Goal: Information Seeking & Learning: Learn about a topic

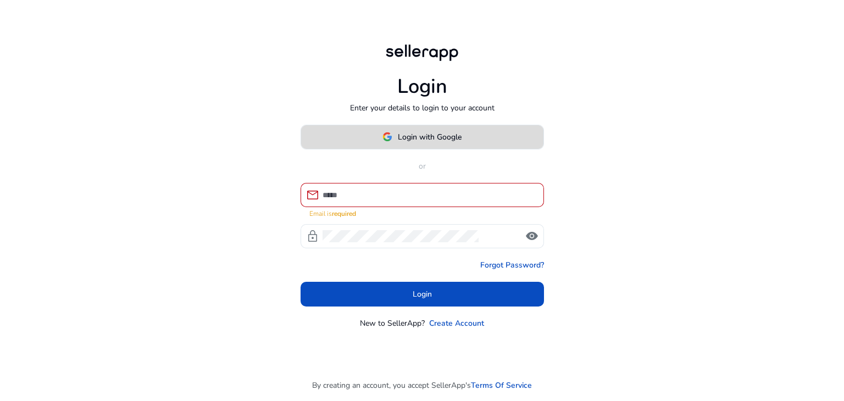
drag, startPoint x: 0, startPoint y: 0, endPoint x: 427, endPoint y: 139, distance: 449.4
click at [427, 139] on span "Login with Google" at bounding box center [430, 137] width 64 height 12
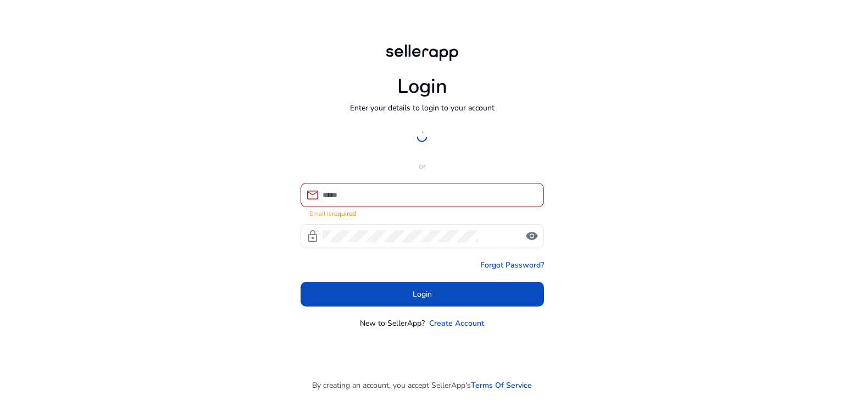
click at [394, 143] on div at bounding box center [421, 137] width 243 height 25
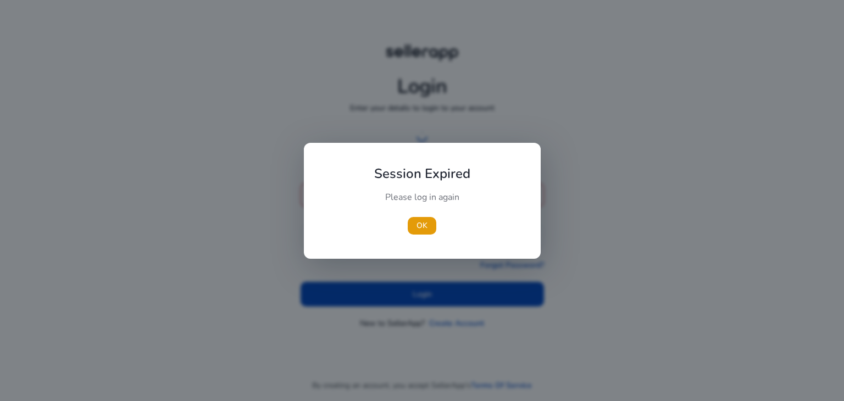
click at [394, 143] on div "Session Expired Please log in again [GEOGRAPHIC_DATA]" at bounding box center [422, 201] width 237 height 116
click at [420, 224] on span "OK" at bounding box center [421, 226] width 11 height 12
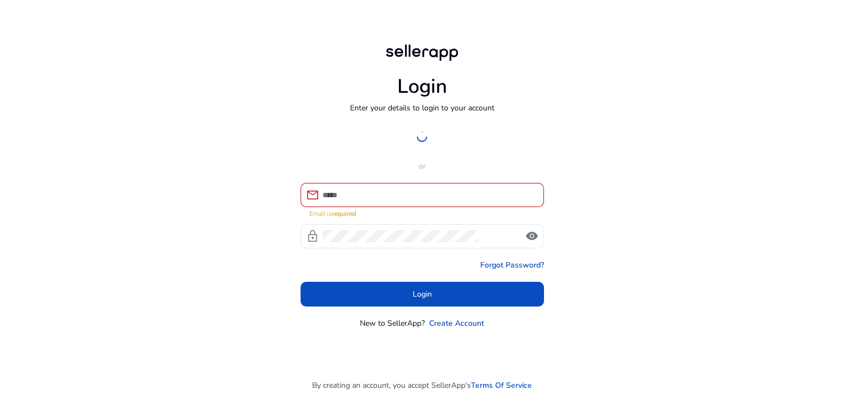
click at [397, 159] on div "Login with Google or mail Email is required lock visibility Forgot Password? Lo…" at bounding box center [421, 227] width 243 height 204
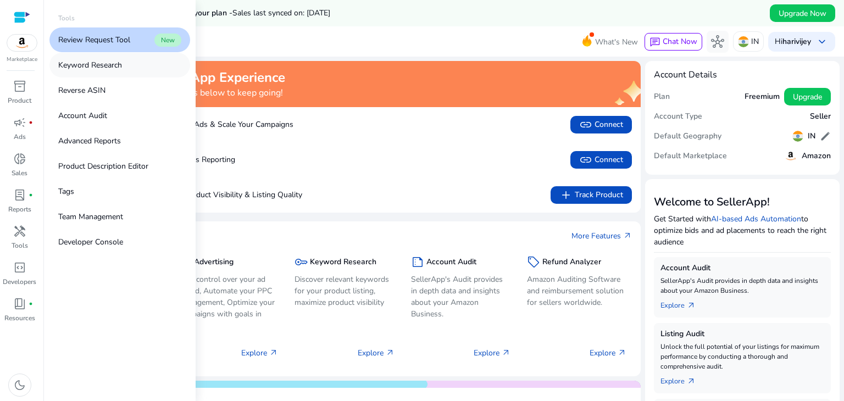
click at [101, 68] on p "Keyword Research" at bounding box center [90, 65] width 64 height 12
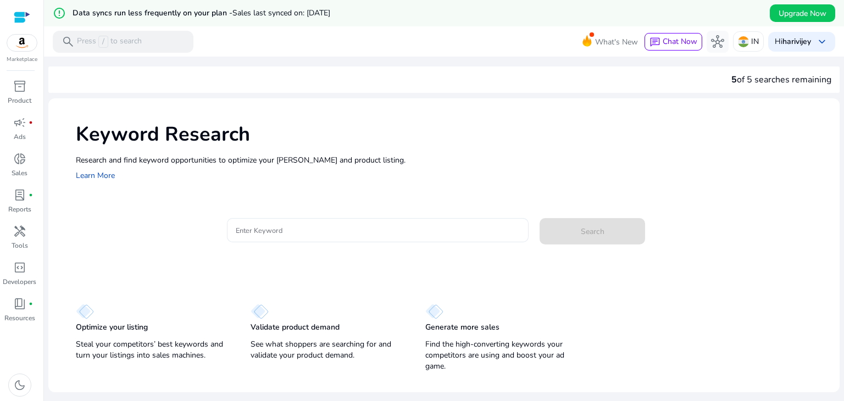
click at [327, 238] on div at bounding box center [378, 230] width 285 height 24
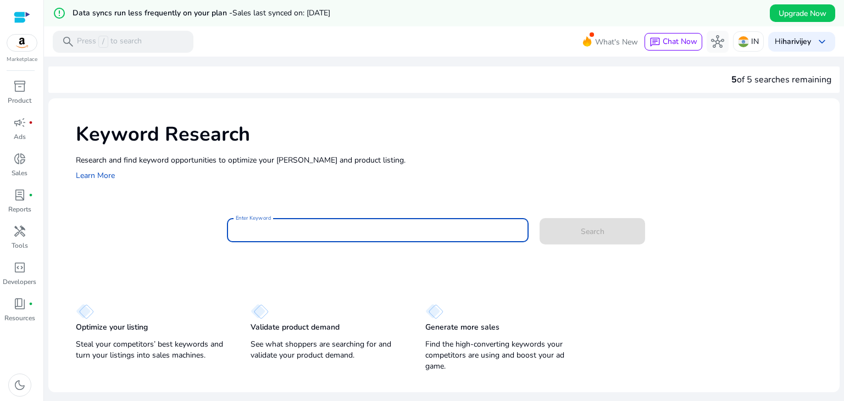
click at [323, 235] on input "Enter Keyword" at bounding box center [378, 230] width 285 height 12
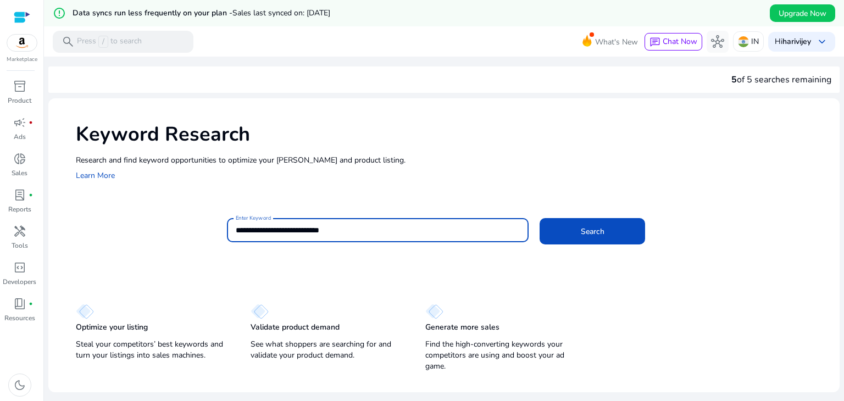
click at [539, 218] on button "Search" at bounding box center [591, 231] width 105 height 26
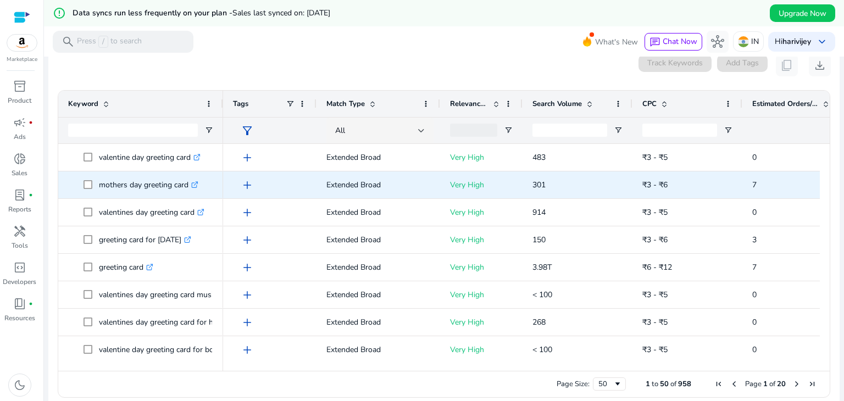
scroll to position [104, 0]
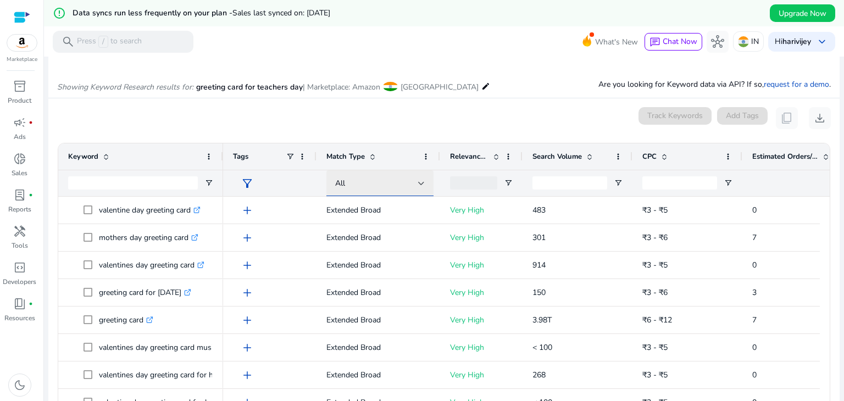
click at [418, 185] on div at bounding box center [421, 183] width 7 height 4
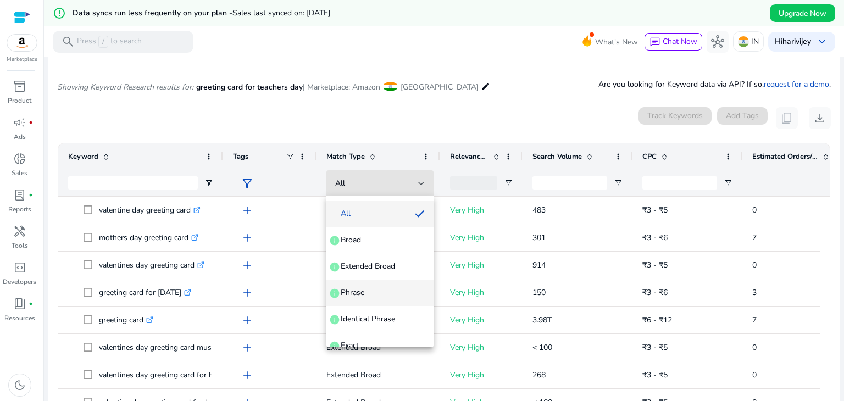
scroll to position [42, 0]
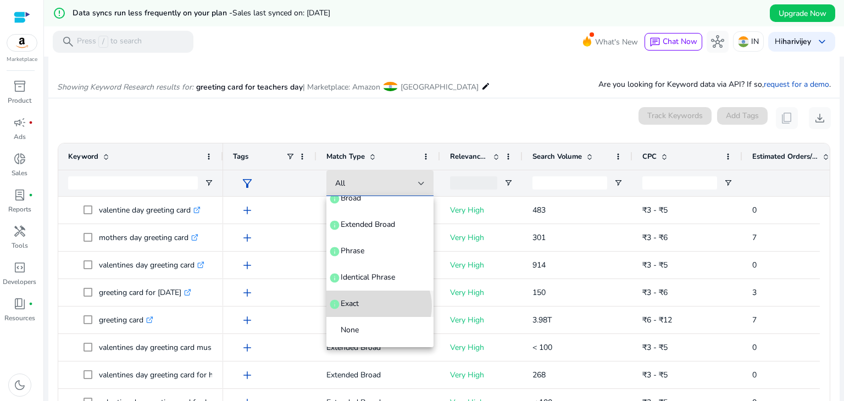
click at [376, 305] on span "Exact info" at bounding box center [380, 303] width 90 height 11
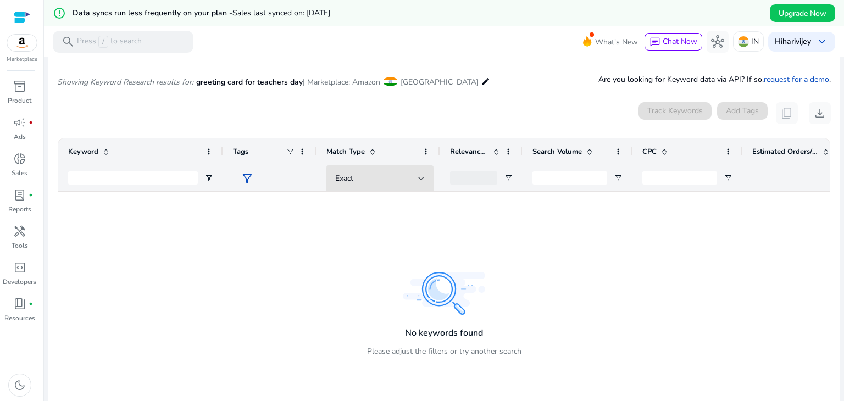
scroll to position [109, 0]
click at [402, 182] on div "Exact" at bounding box center [376, 179] width 83 height 12
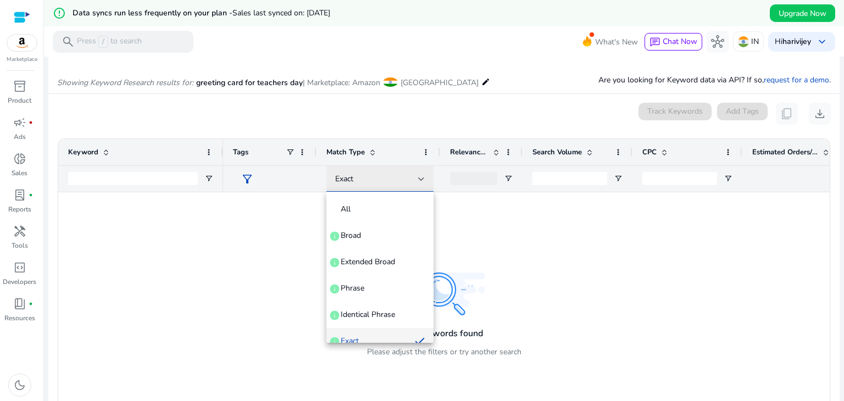
scroll to position [11, 0]
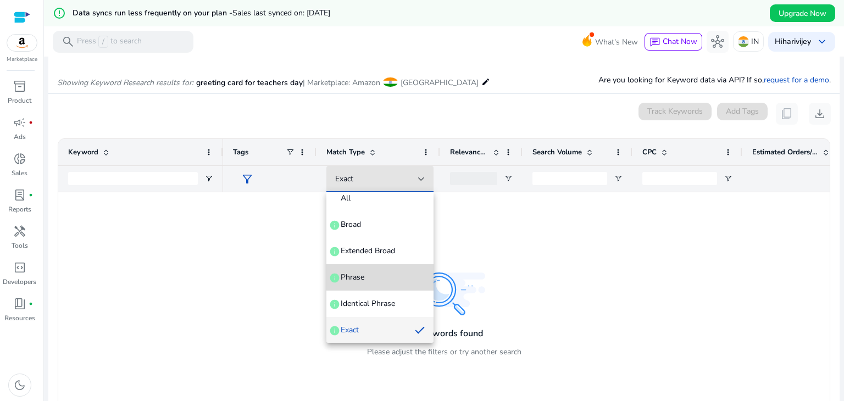
click at [380, 274] on span "Phrase info" at bounding box center [380, 277] width 90 height 11
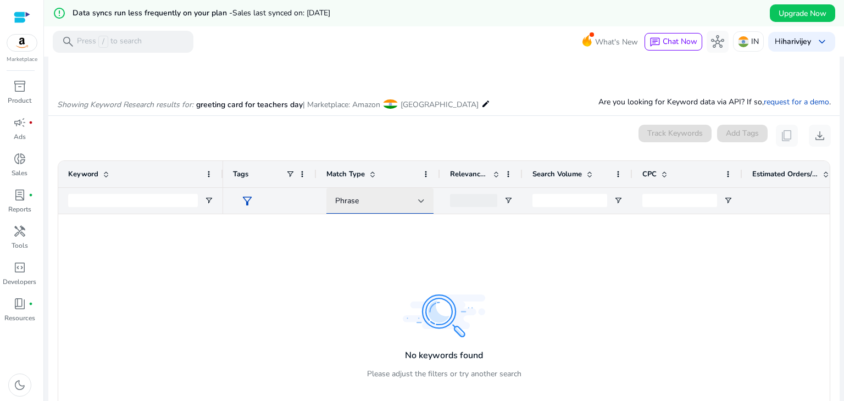
scroll to position [0, 0]
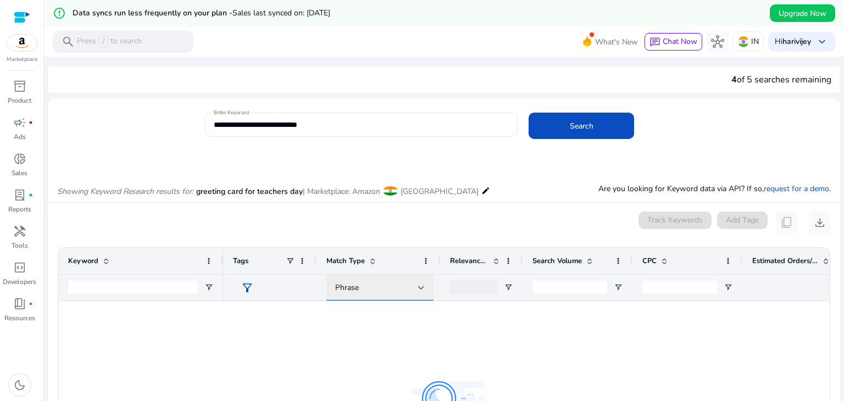
click at [392, 286] on div "Phrase" at bounding box center [376, 288] width 83 height 12
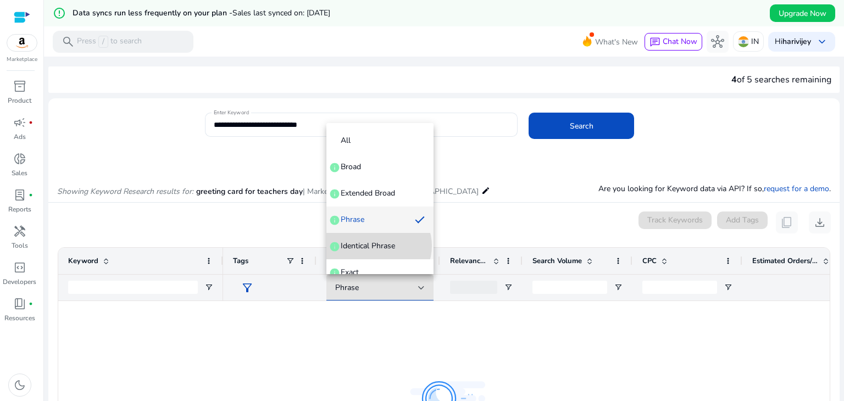
click at [378, 246] on span "Identical Phrase" at bounding box center [368, 246] width 54 height 11
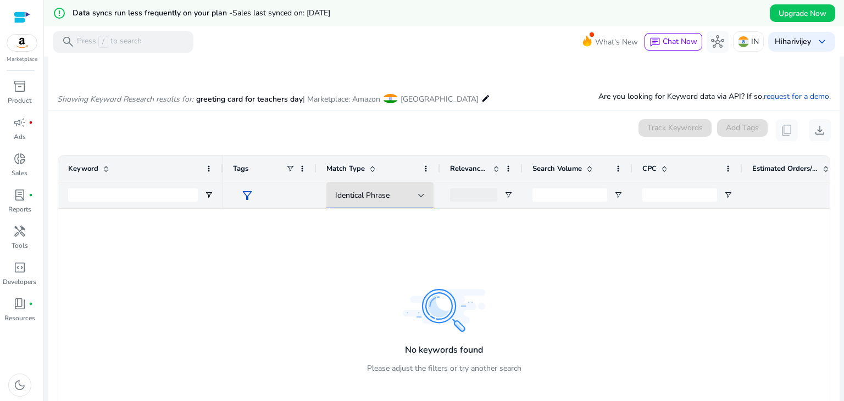
scroll to position [114, 0]
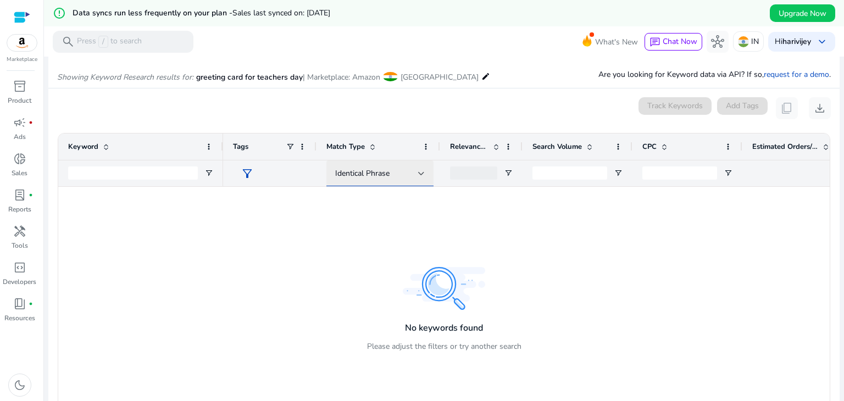
click at [398, 174] on div "Identical Phrase" at bounding box center [376, 174] width 83 height 12
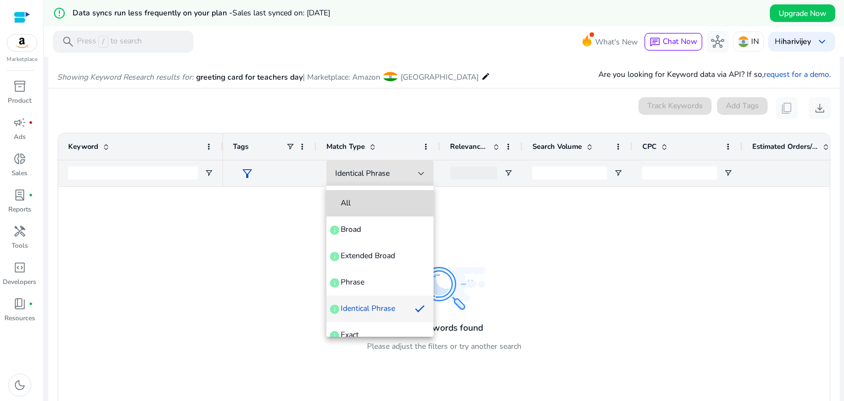
click at [392, 195] on mat-option "All" at bounding box center [379, 203] width 107 height 26
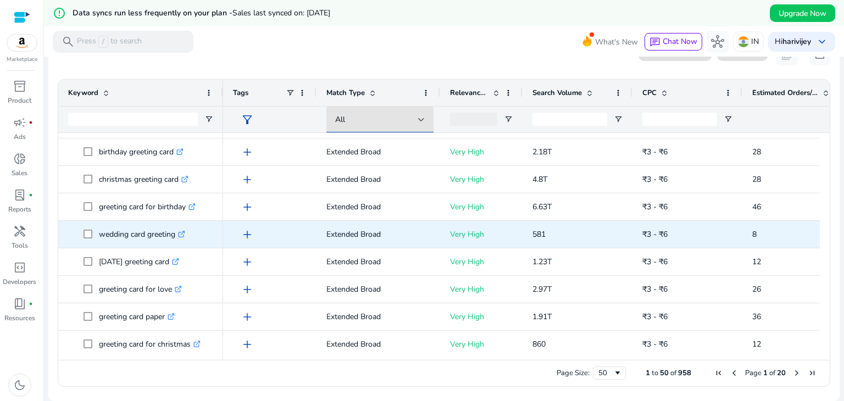
scroll to position [0, 0]
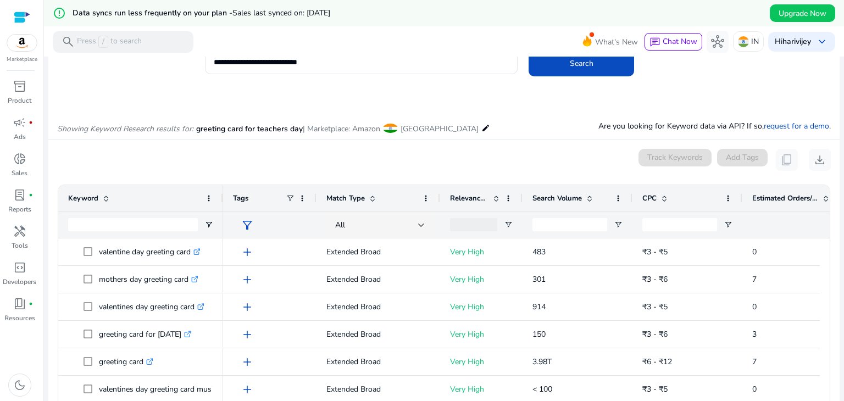
click at [572, 194] on span "Search Volume" at bounding box center [556, 198] width 49 height 10
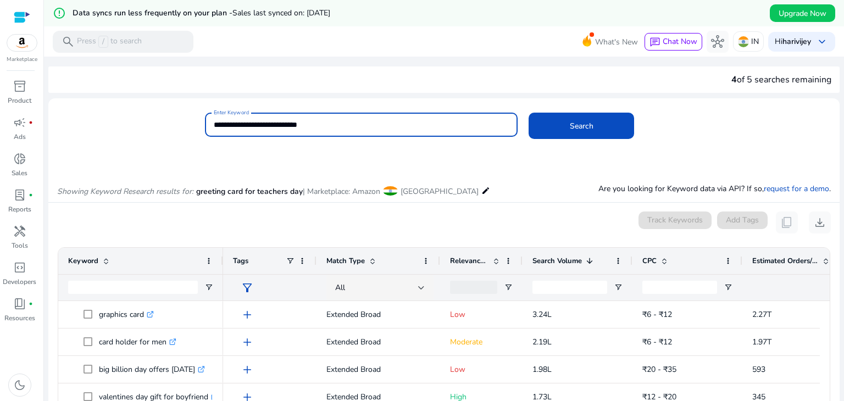
click at [286, 126] on input "**********" at bounding box center [362, 125] width 296 height 12
click at [270, 125] on input "**********" at bounding box center [362, 125] width 296 height 12
drag, startPoint x: 302, startPoint y: 127, endPoint x: 318, endPoint y: 127, distance: 15.4
click at [318, 127] on input "**********" at bounding box center [362, 125] width 296 height 12
type input "**********"
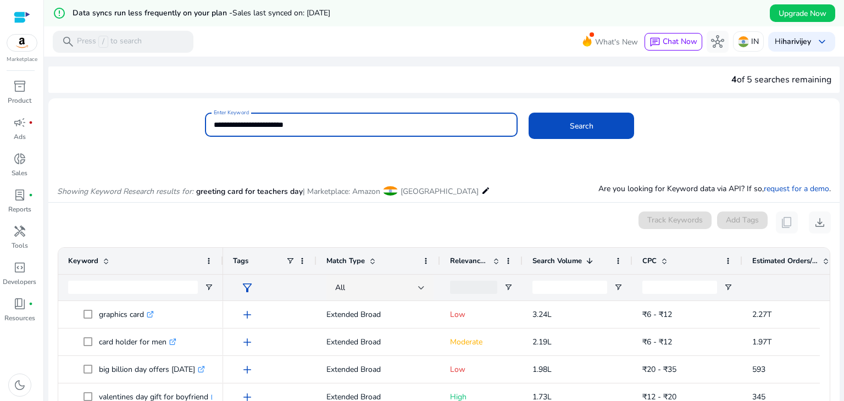
click at [528, 113] on button "Search" at bounding box center [580, 126] width 105 height 26
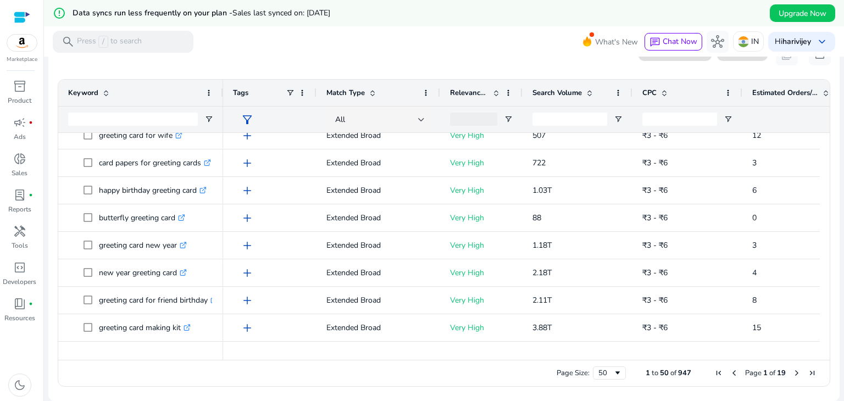
click at [492, 91] on span at bounding box center [496, 92] width 9 height 9
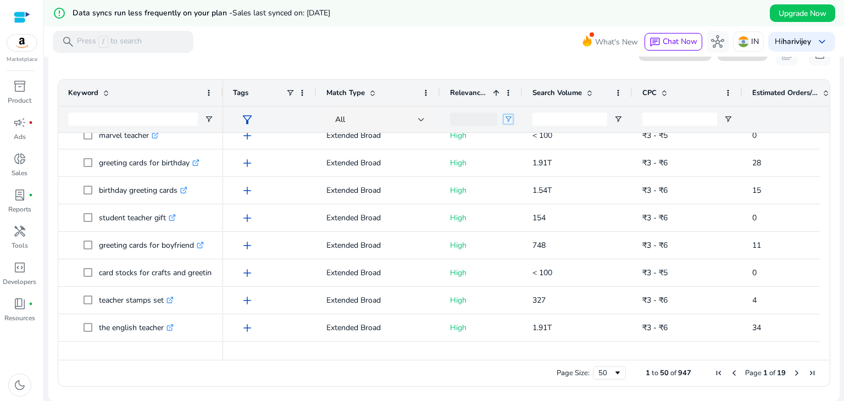
click at [510, 119] on span "Open Filter Menu" at bounding box center [508, 119] width 9 height 9
click at [431, 53] on mat-toolbar "search Press / to search What's New chat Chat Now hub IN Hi harivijey keyboard_…" at bounding box center [444, 41] width 800 height 30
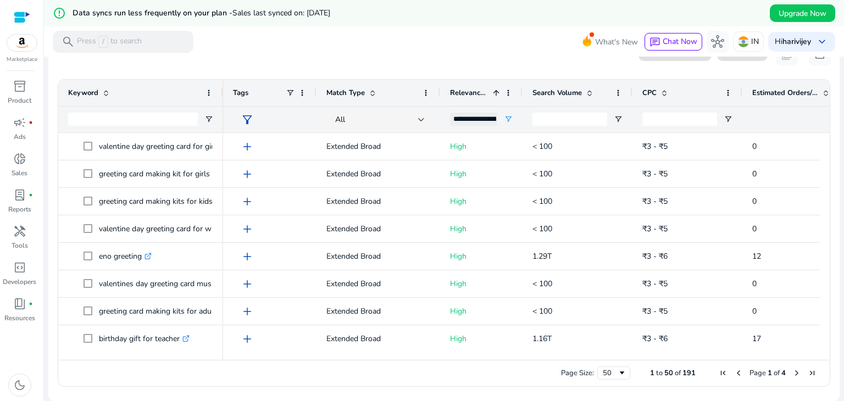
click at [556, 101] on div "Search Volume" at bounding box center [571, 92] width 78 height 21
click at [556, 101] on div "Search Volume 1" at bounding box center [571, 92] width 78 height 21
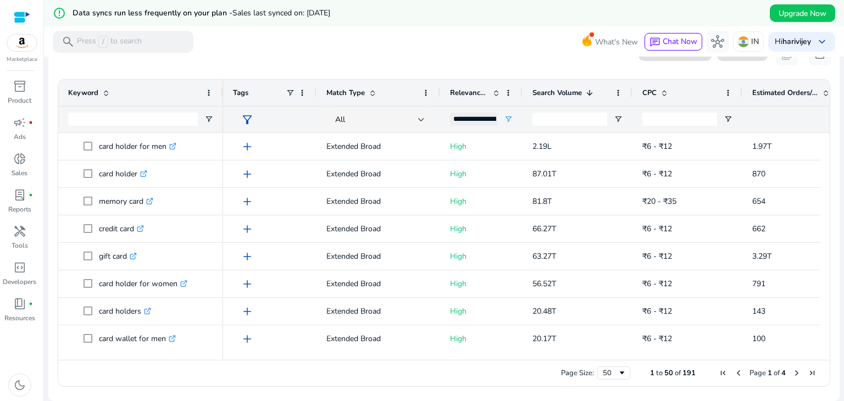
click at [794, 373] on span "Next Page" at bounding box center [796, 373] width 9 height 9
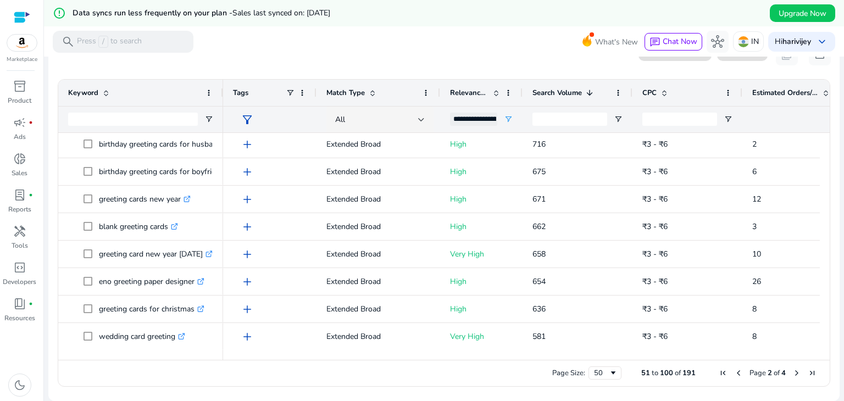
click at [792, 374] on span "Next Page" at bounding box center [796, 373] width 9 height 9
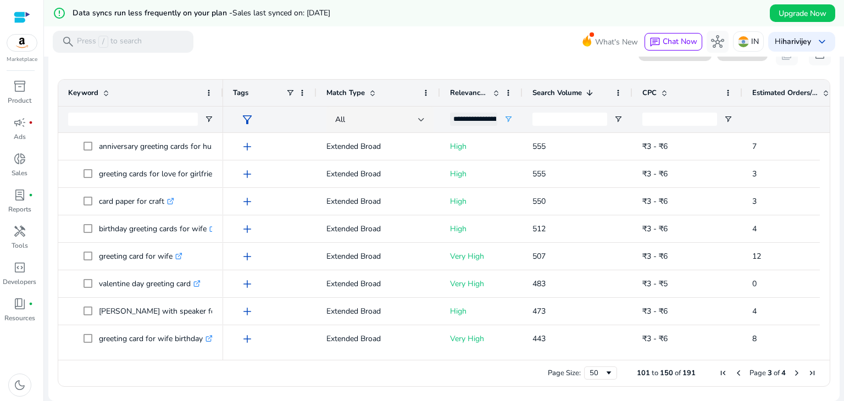
click at [792, 374] on span "Next Page" at bounding box center [796, 373] width 9 height 9
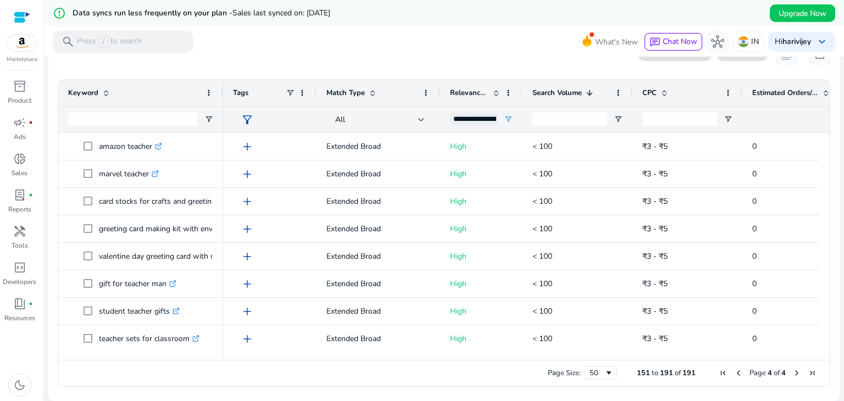
click at [792, 374] on span "Next Page" at bounding box center [796, 373] width 9 height 9
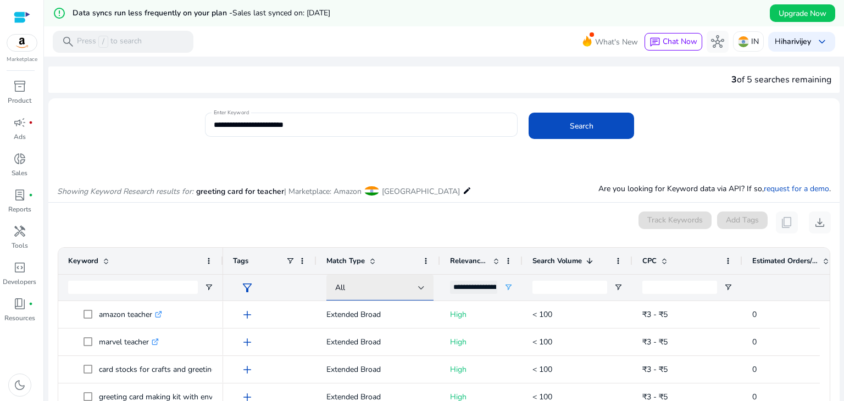
click at [405, 282] on div "All" at bounding box center [376, 288] width 83 height 12
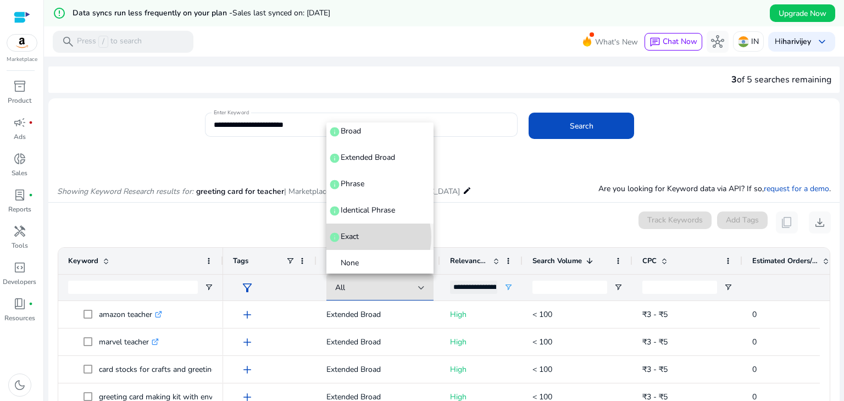
click at [360, 236] on span "Exact info" at bounding box center [380, 236] width 90 height 11
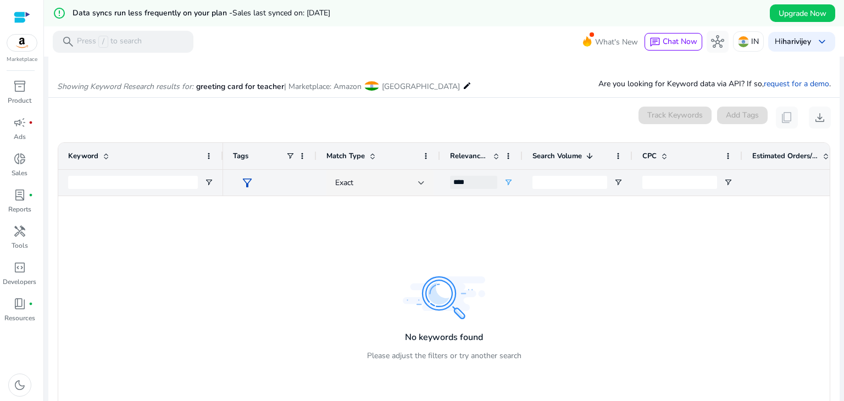
click at [350, 196] on div at bounding box center [526, 304] width 606 height 217
click at [363, 189] on div "Exact" at bounding box center [380, 183] width 90 height 26
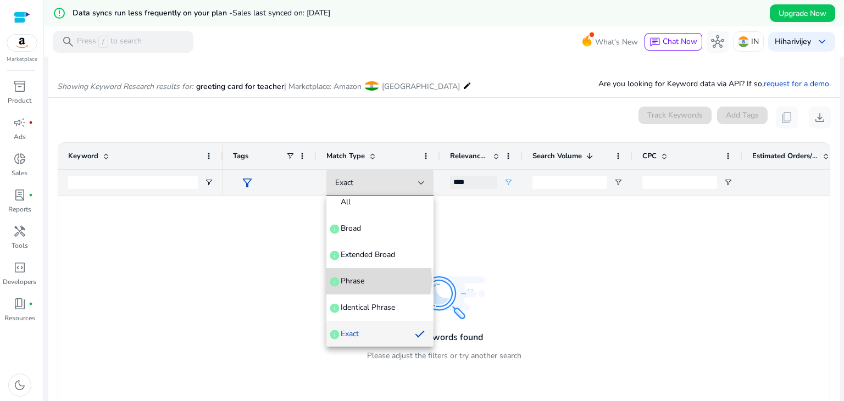
click at [369, 279] on span "Phrase info" at bounding box center [380, 281] width 90 height 11
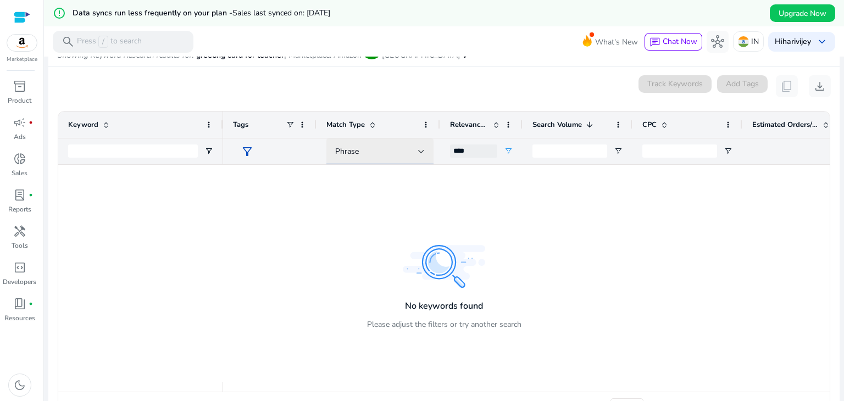
click at [398, 154] on div "Phrase" at bounding box center [376, 152] width 83 height 12
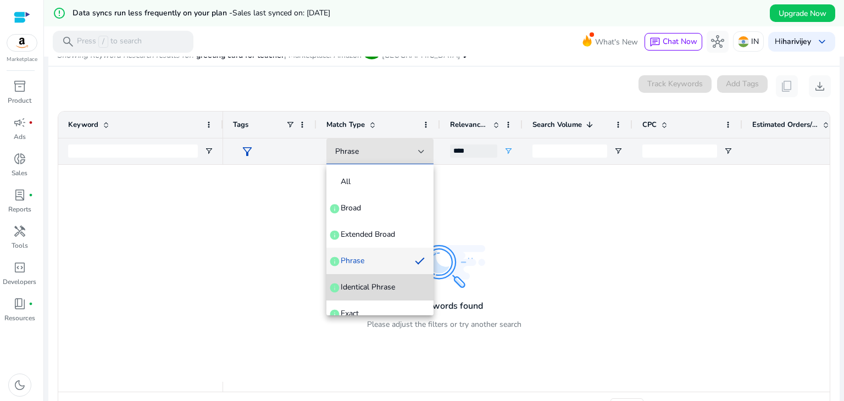
click at [384, 295] on mat-option "Identical Phrase info" at bounding box center [379, 287] width 107 height 26
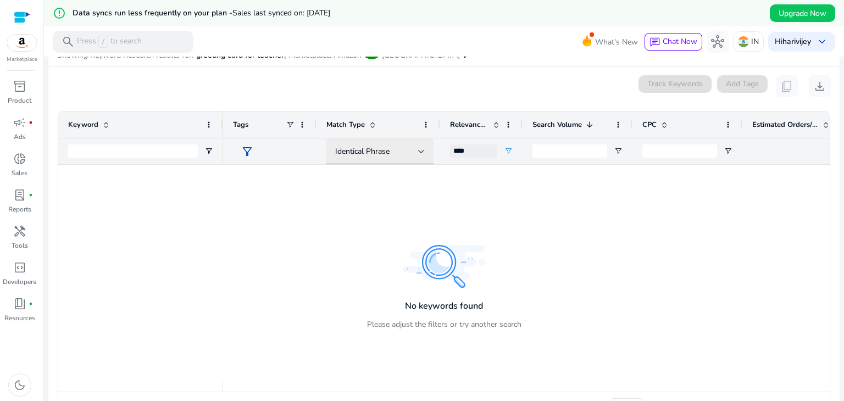
click at [377, 153] on span "Identical Phrase" at bounding box center [362, 151] width 54 height 10
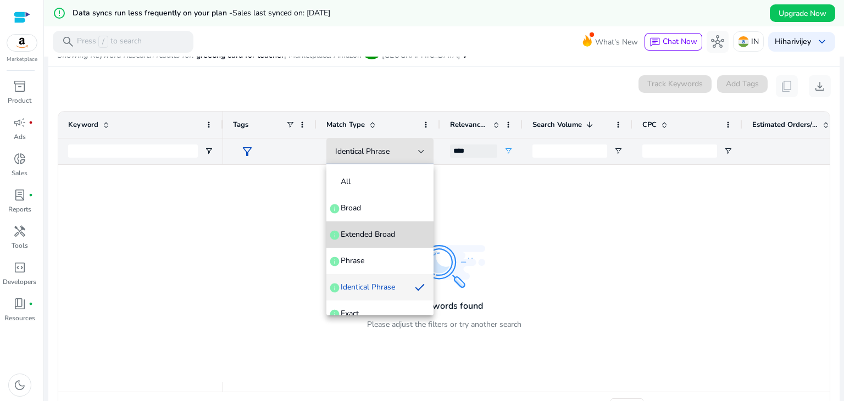
click at [393, 238] on span "Extended Broad" at bounding box center [368, 234] width 54 height 11
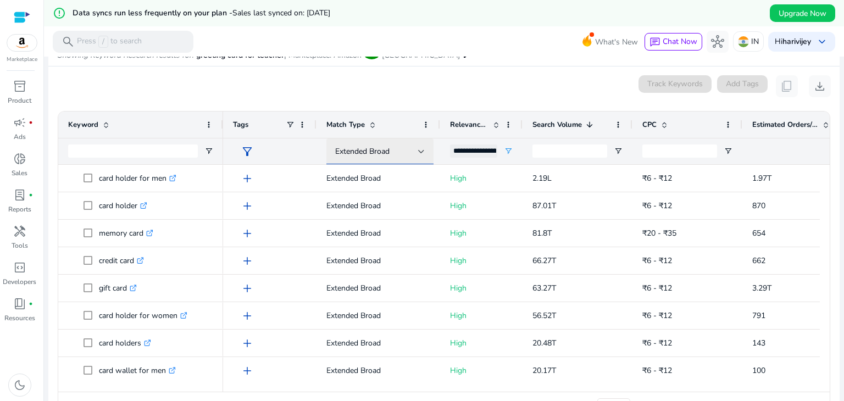
click at [387, 157] on div "Extended Broad" at bounding box center [376, 152] width 83 height 12
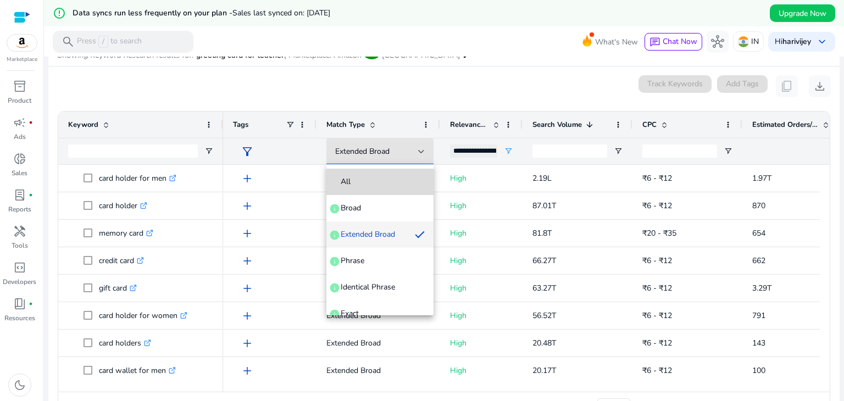
click at [388, 178] on span "All" at bounding box center [380, 181] width 90 height 11
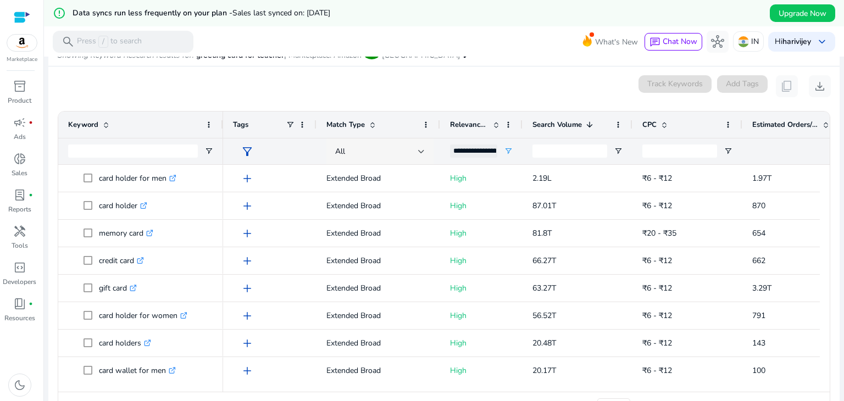
click at [387, 139] on div "All" at bounding box center [380, 151] width 90 height 26
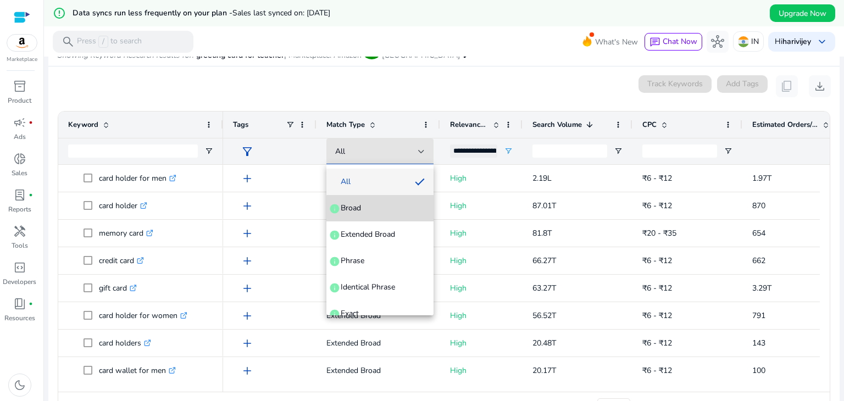
click at [384, 214] on mat-option "Broad info" at bounding box center [379, 208] width 107 height 26
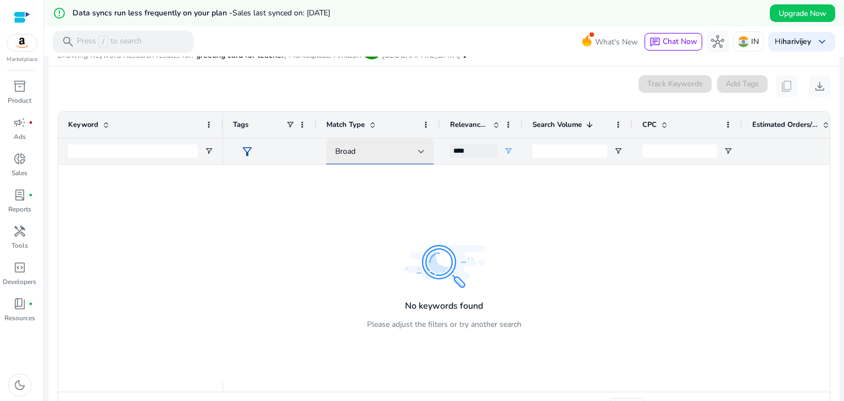
click at [385, 149] on div "Broad" at bounding box center [376, 152] width 83 height 12
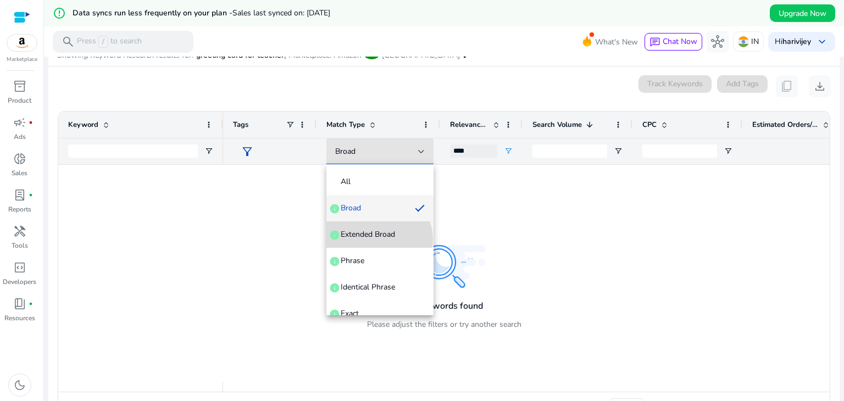
click at [378, 240] on span "Extended Broad" at bounding box center [368, 234] width 54 height 11
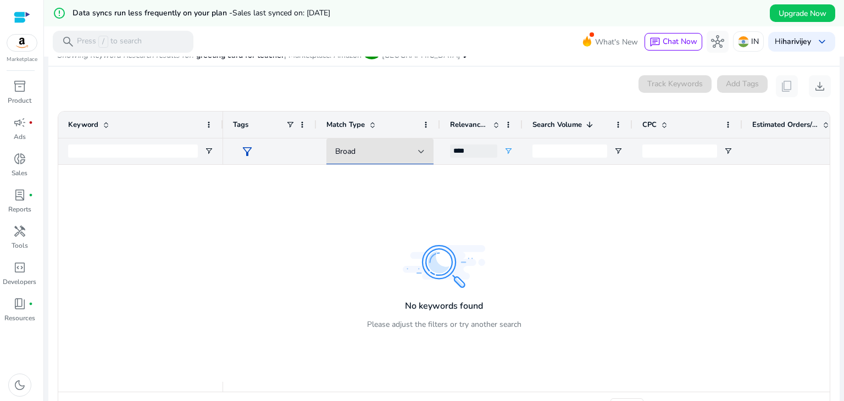
type input "**********"
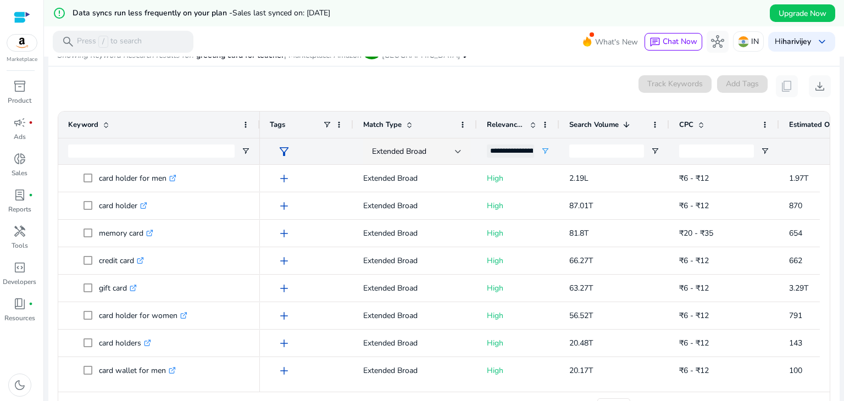
drag, startPoint x: 220, startPoint y: 128, endPoint x: 257, endPoint y: 130, distance: 36.9
click at [257, 130] on div at bounding box center [259, 125] width 4 height 26
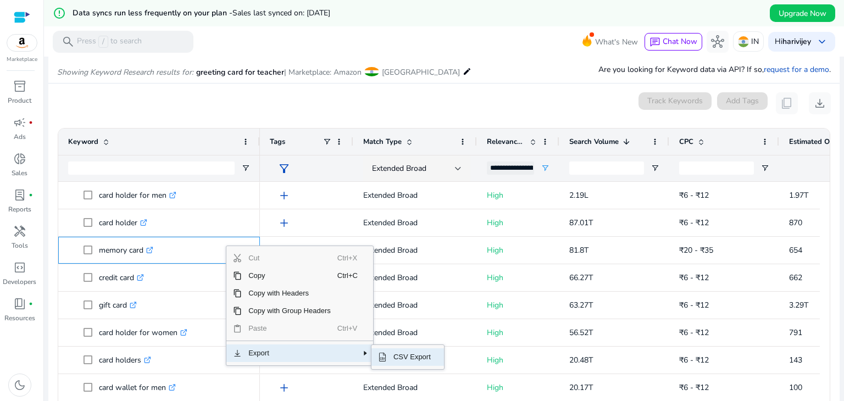
click at [392, 355] on span "CSV Export" at bounding box center [412, 357] width 51 height 18
